Goal: Transaction & Acquisition: Purchase product/service

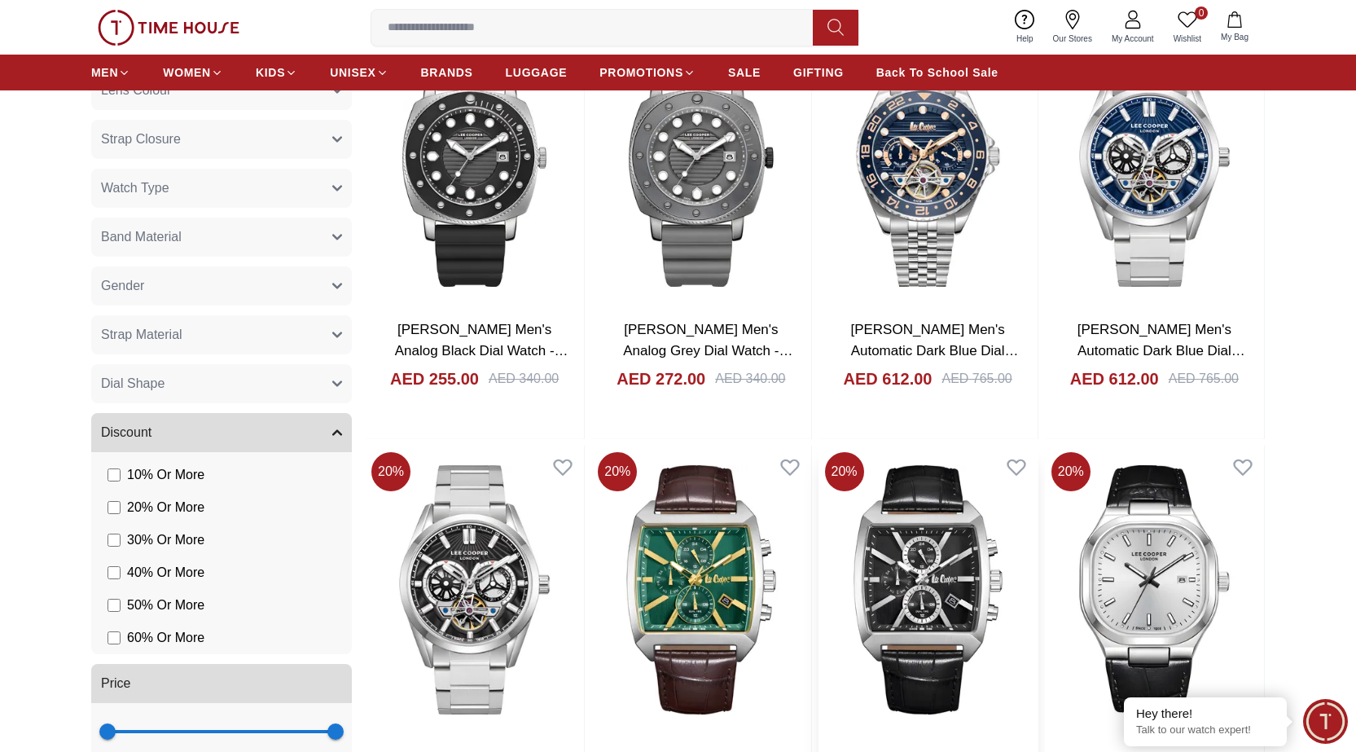
scroll to position [1548, 0]
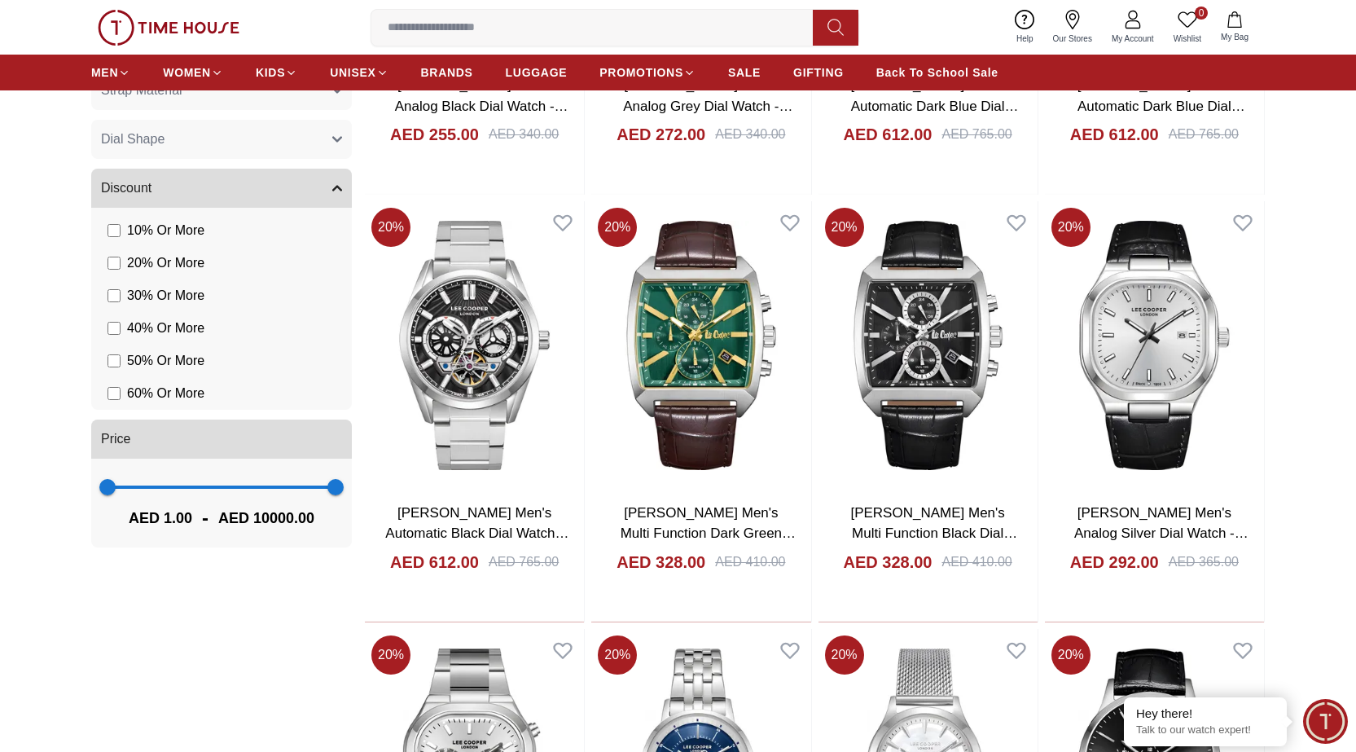
drag, startPoint x: 864, startPoint y: 417, endPoint x: 1305, endPoint y: 410, distance: 441.6
click at [1305, 410] on section "Filter By Clear Color Black Green Blue Red Dark Blue Silver Silver / Black Rose…" at bounding box center [678, 403] width 1356 height 2229
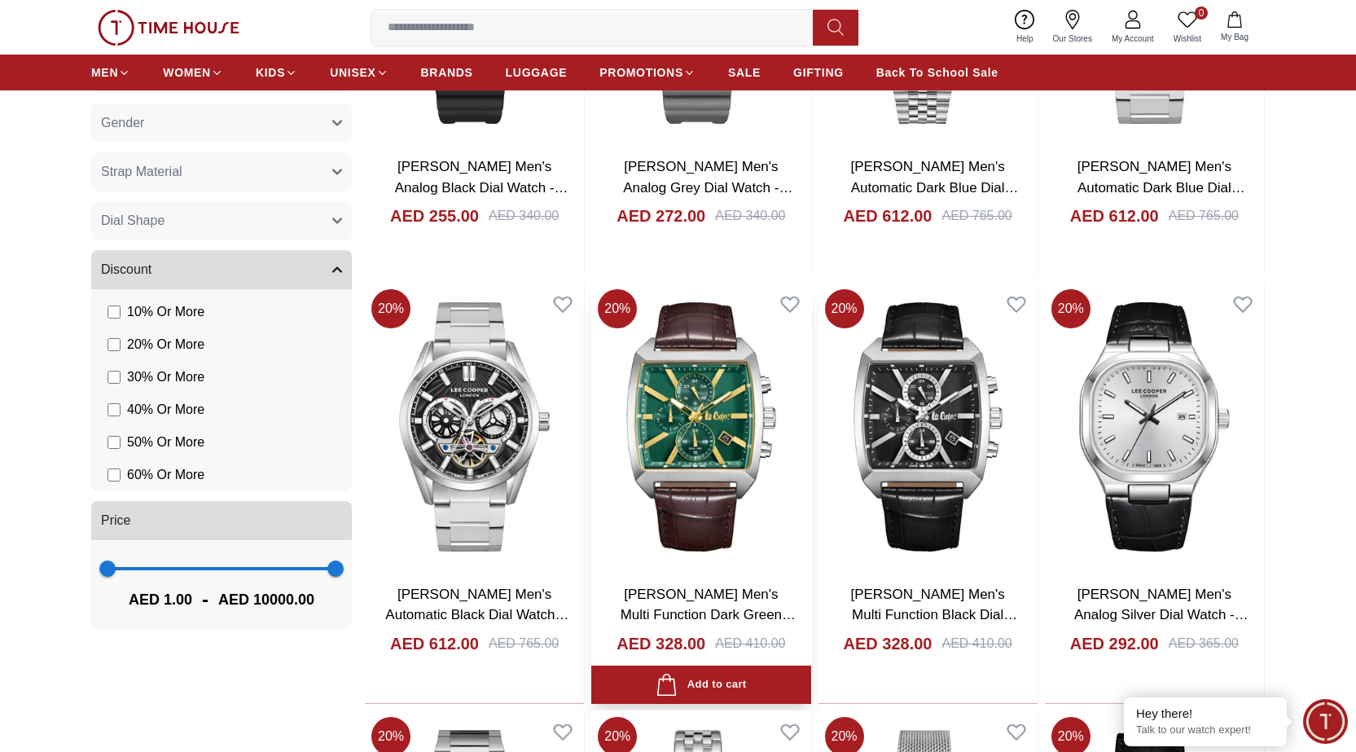
scroll to position [1385, 0]
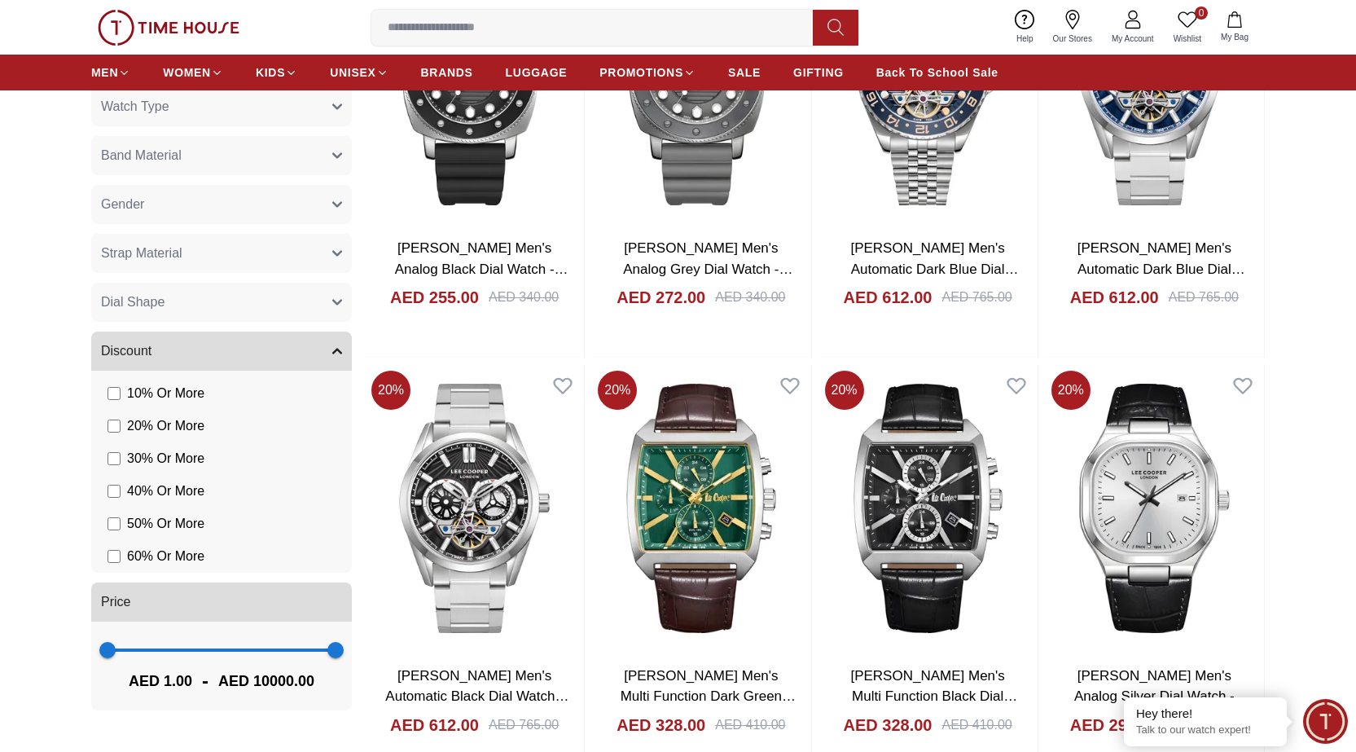
click at [246, 197] on button "Gender" at bounding box center [221, 204] width 261 height 39
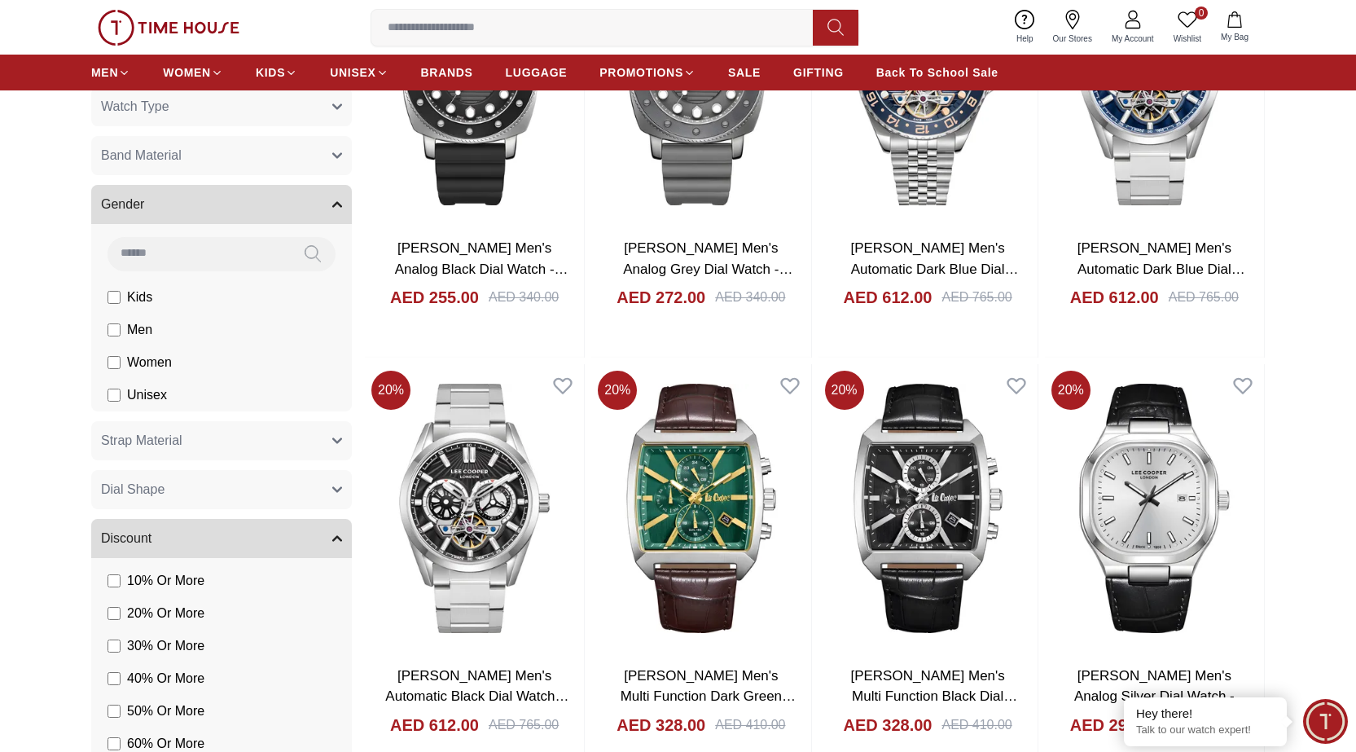
click at [0, 0] on li "Women" at bounding box center [0, 0] width 0 height 0
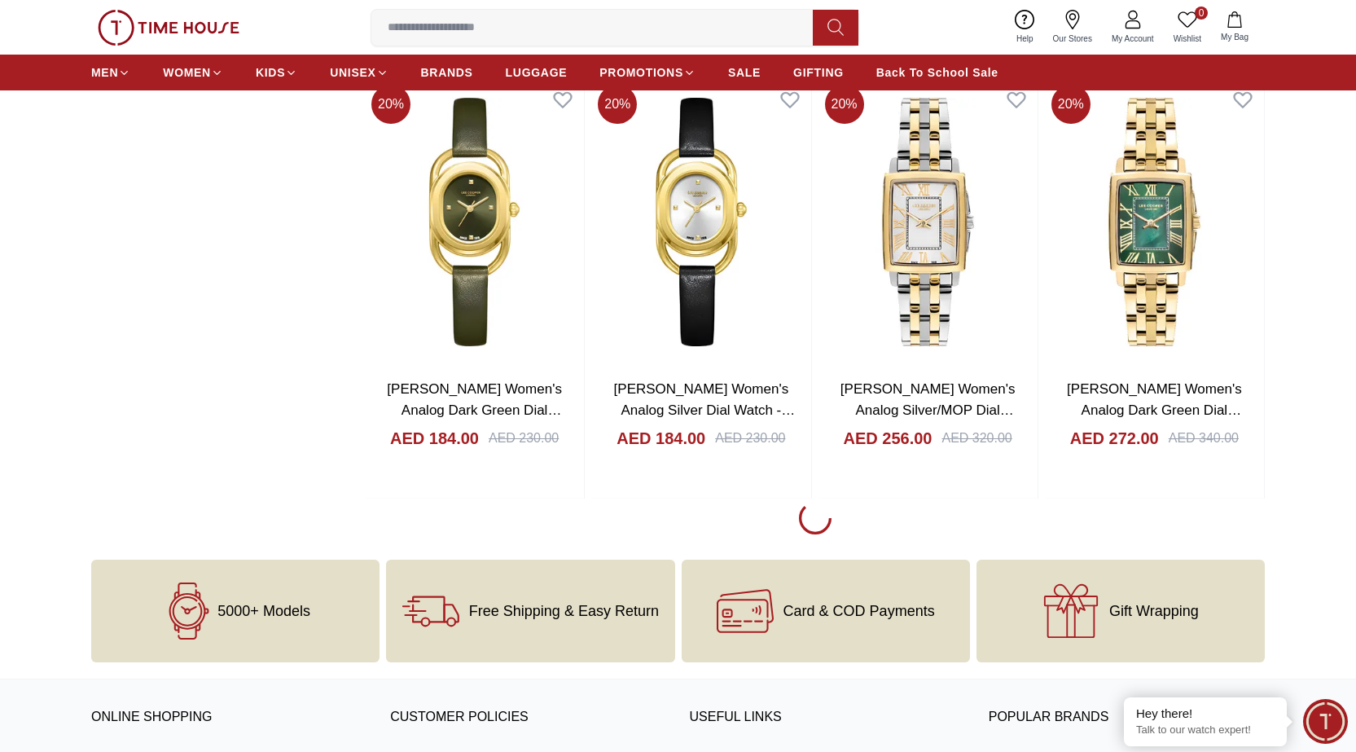
scroll to position [2607, 0]
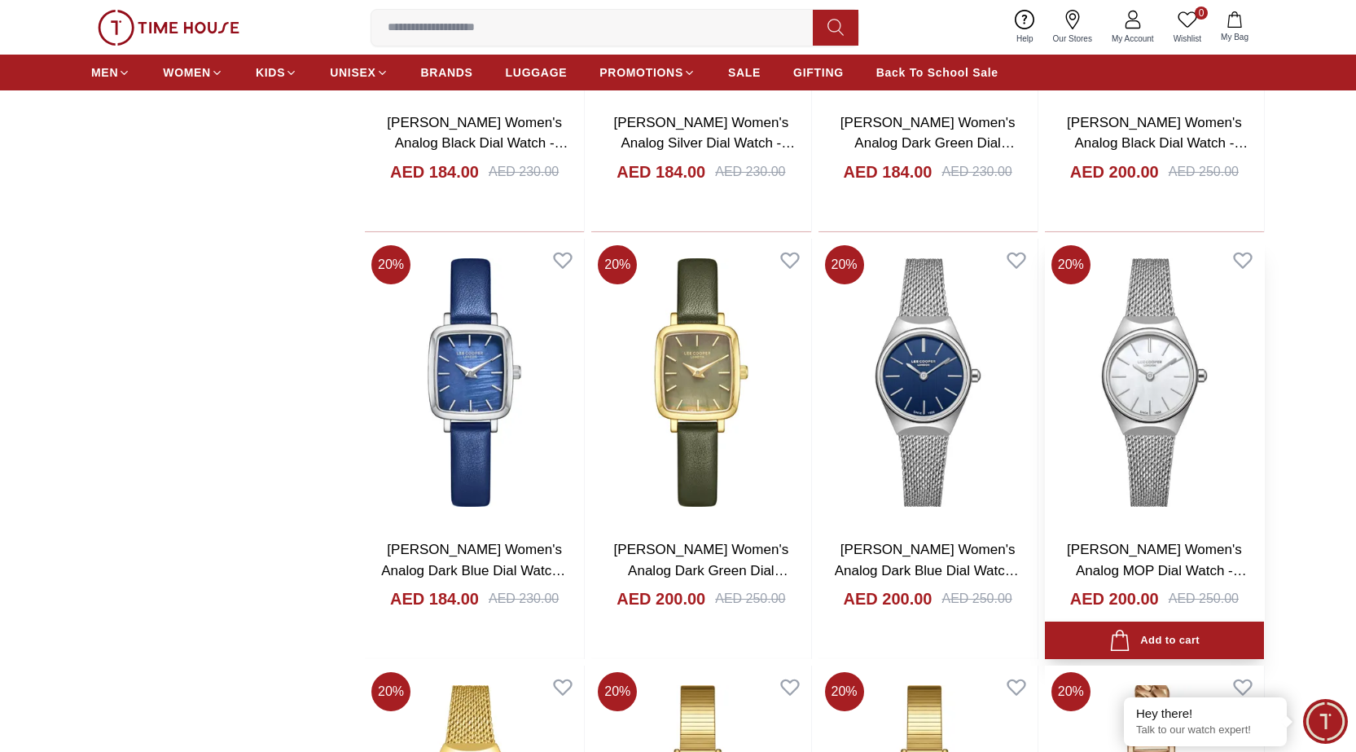
scroll to position [3910, 0]
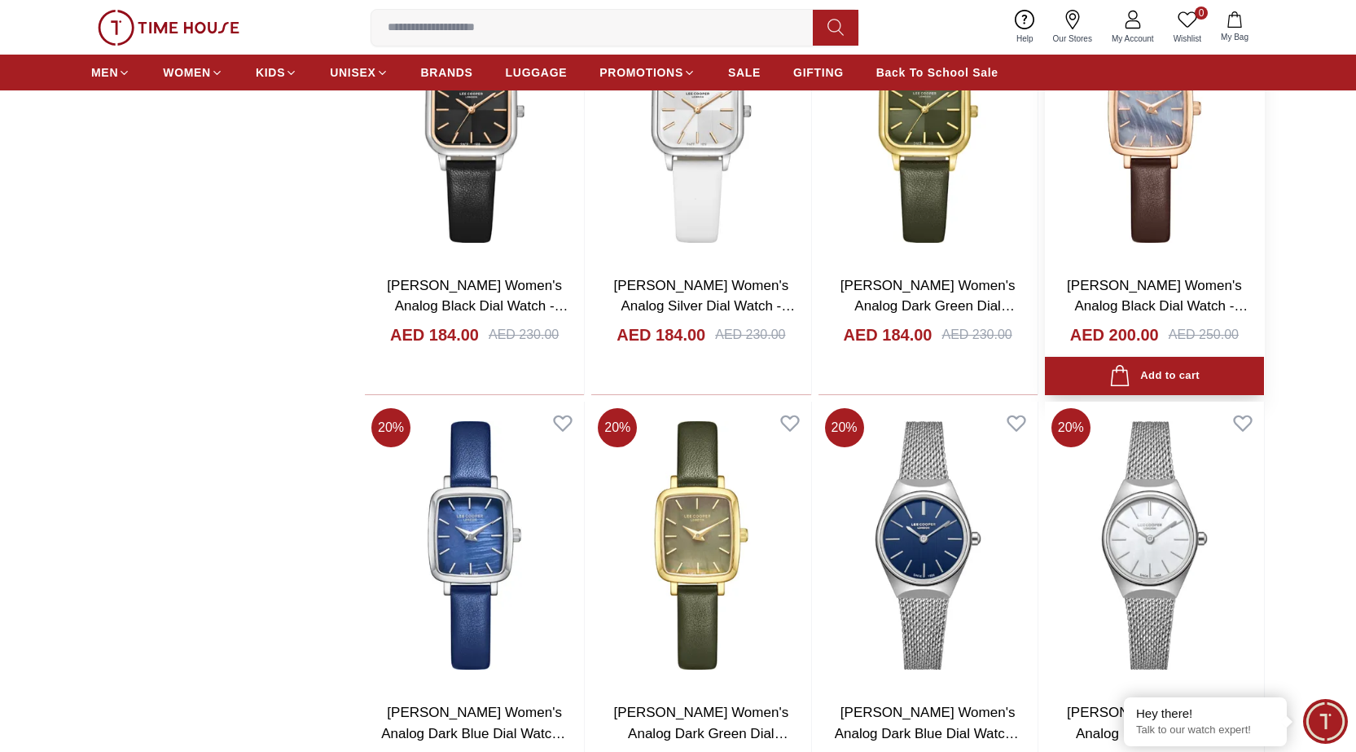
click at [1132, 288] on link "[PERSON_NAME] Women's Analog Black Dial Watch - LC08151.552" at bounding box center [1157, 306] width 181 height 57
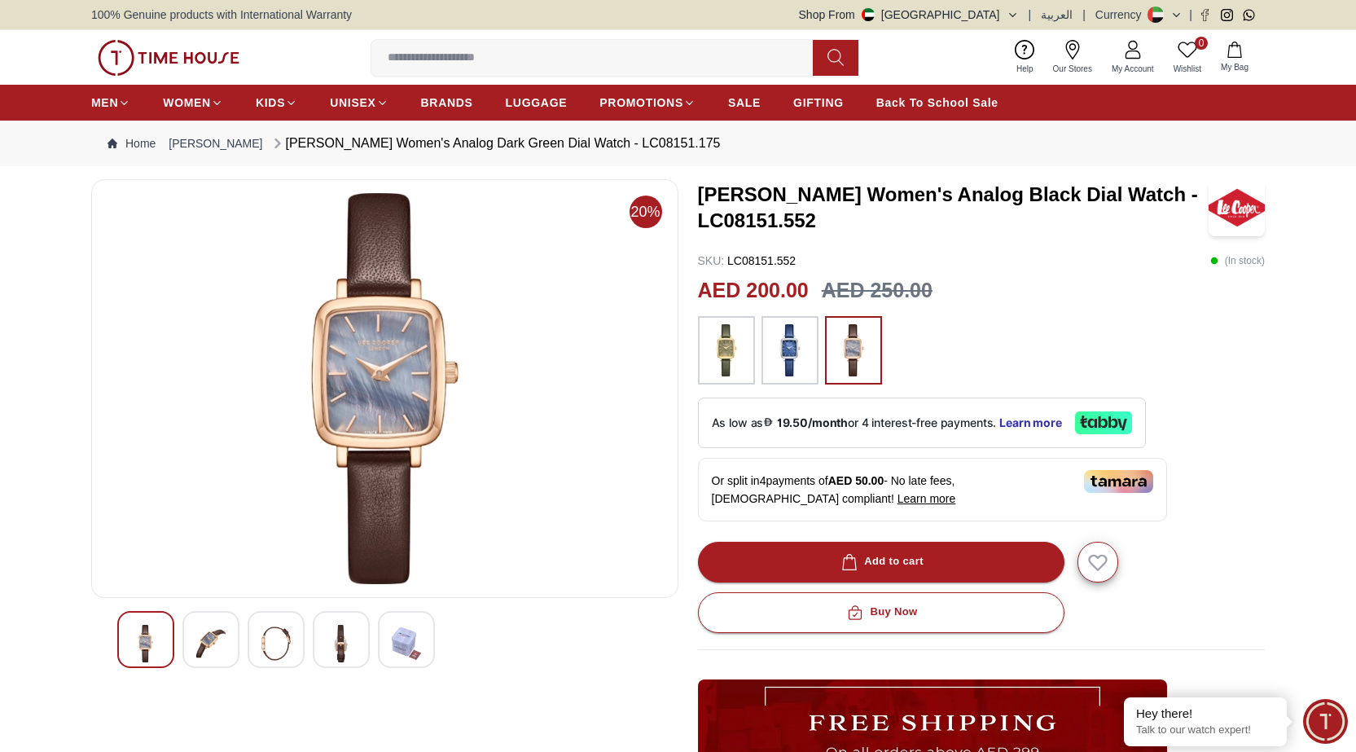
click at [204, 638] on img at bounding box center [210, 643] width 29 height 37
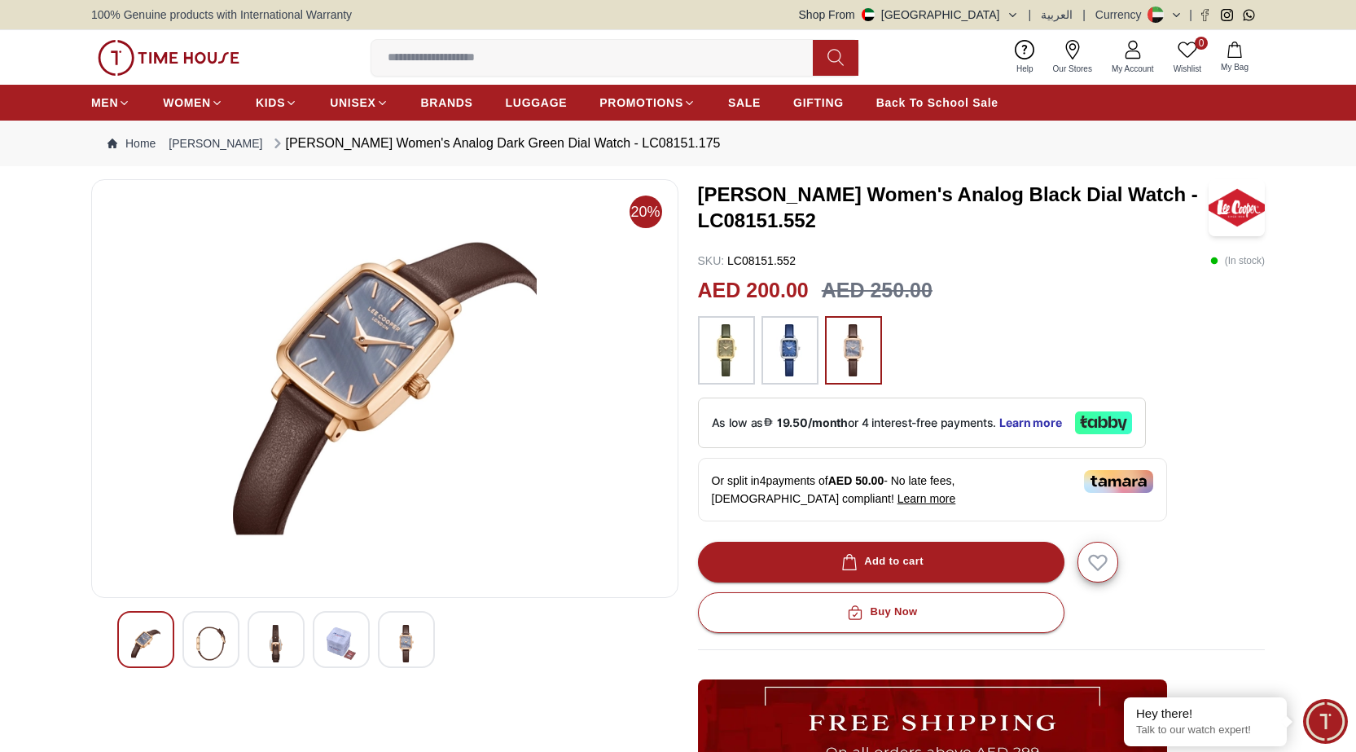
click at [253, 641] on div at bounding box center [276, 639] width 57 height 57
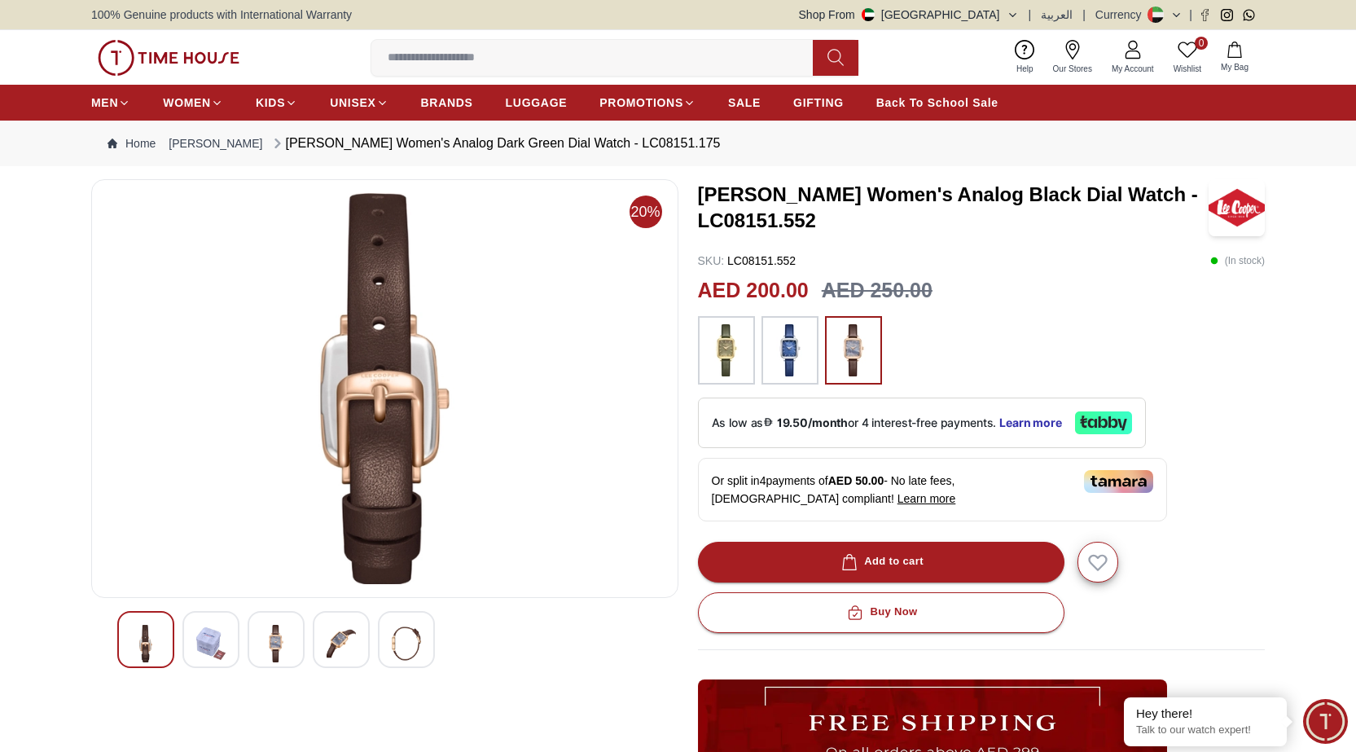
click at [317, 639] on div at bounding box center [341, 639] width 57 height 57
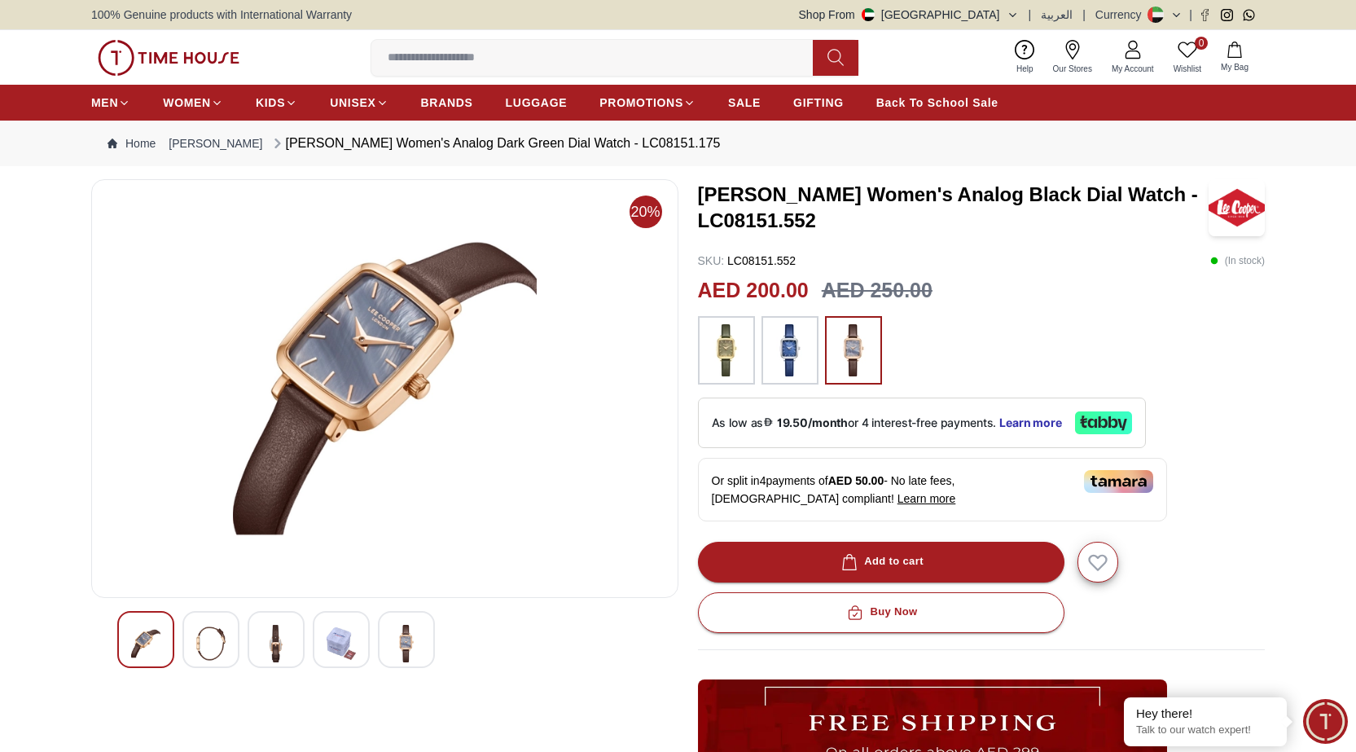
click at [402, 635] on img at bounding box center [406, 643] width 29 height 37
